Goal: Information Seeking & Learning: Learn about a topic

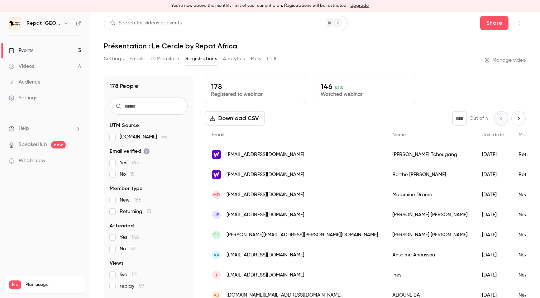
click at [38, 67] on link "Videos 4" at bounding box center [45, 66] width 90 height 16
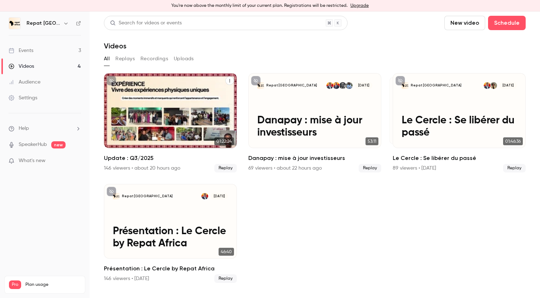
click at [129, 167] on div "146 viewers • about 20 hours ago" at bounding box center [142, 168] width 76 height 7
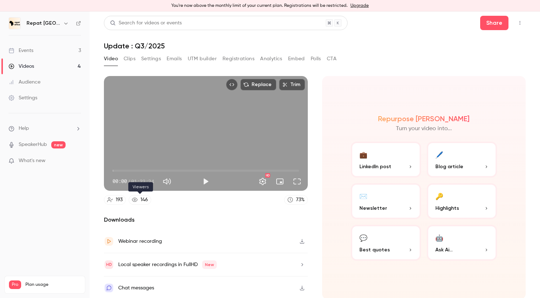
click at [139, 199] on link "146" at bounding box center [140, 200] width 23 height 10
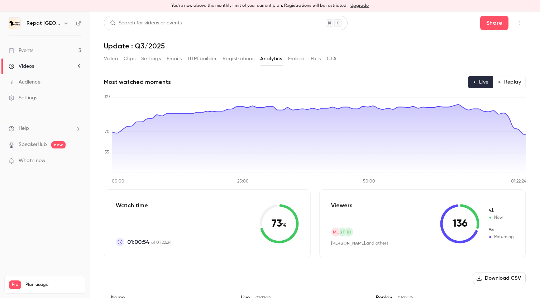
click at [369, 243] on link "and others" at bounding box center [377, 243] width 22 height 4
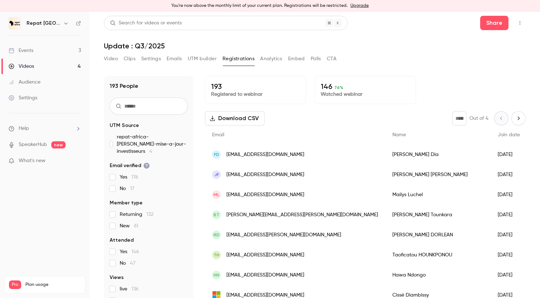
click at [112, 60] on button "Video" at bounding box center [111, 58] width 14 height 11
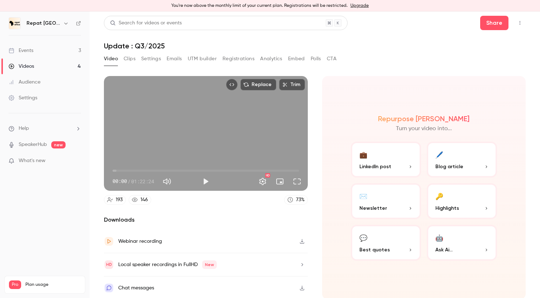
scroll to position [1, 0]
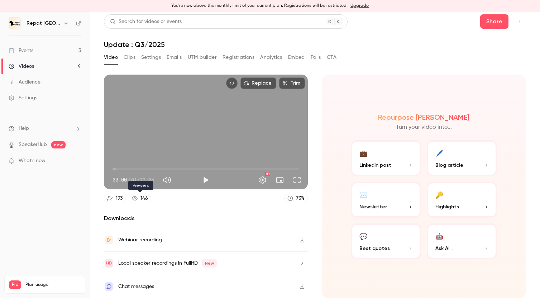
click at [140, 197] on link "146" at bounding box center [140, 199] width 23 height 10
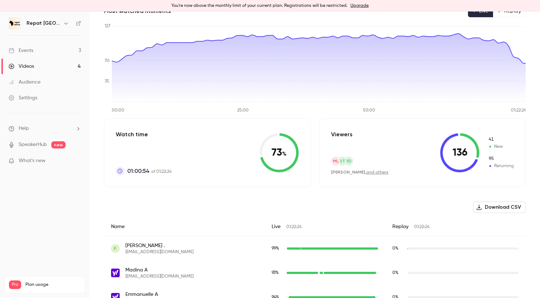
scroll to position [32, 0]
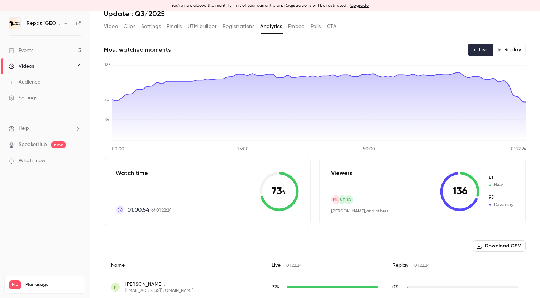
click at [104, 27] on button "Video" at bounding box center [111, 26] width 14 height 11
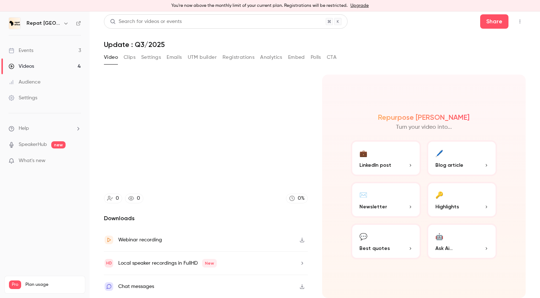
scroll to position [1, 0]
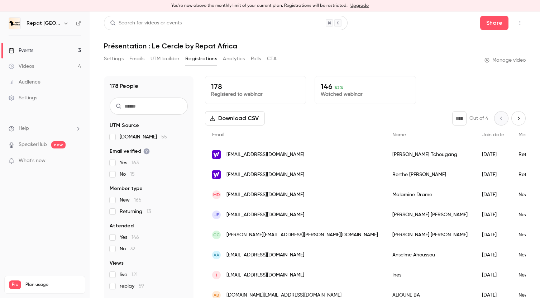
click at [54, 49] on link "Events 3" at bounding box center [45, 51] width 90 height 16
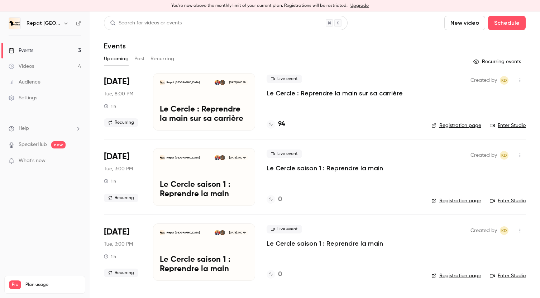
click at [49, 62] on link "Videos 4" at bounding box center [45, 66] width 90 height 16
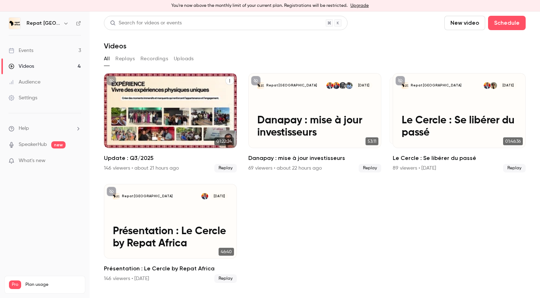
click at [229, 170] on span "Replay" at bounding box center [225, 168] width 23 height 9
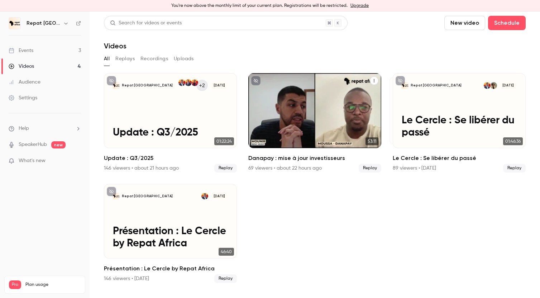
click at [268, 157] on h2 "Danapay : mise à jour investisseurs" at bounding box center [314, 158] width 133 height 9
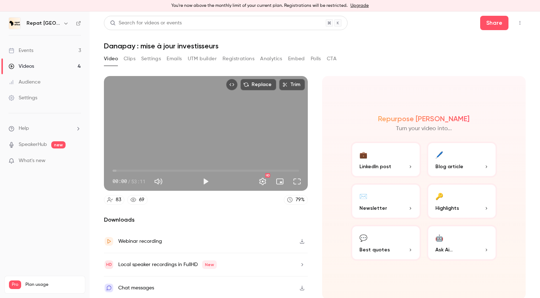
click at [144, 196] on div "69" at bounding box center [141, 200] width 5 height 8
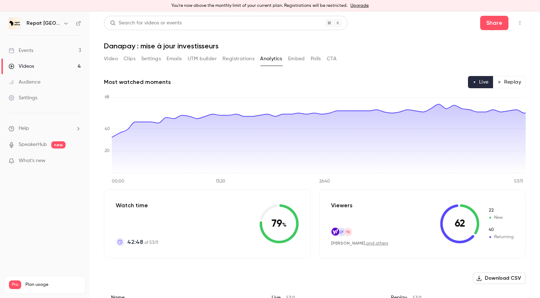
click at [47, 47] on link "Events 3" at bounding box center [45, 51] width 90 height 16
